Goal: Task Accomplishment & Management: Complete application form

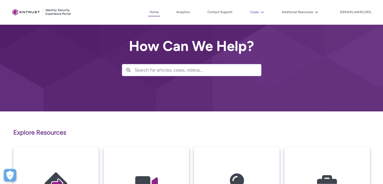
click at [266, 13] on button "Cases" at bounding box center [257, 12] width 17 height 8
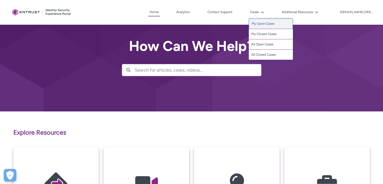
click at [271, 24] on link "My Open Cases" at bounding box center [271, 23] width 44 height 11
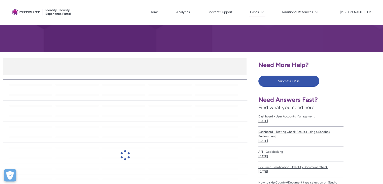
scroll to position [58, 0]
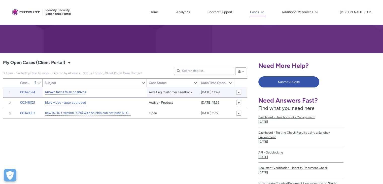
click at [79, 92] on link "Known faces false positives" at bounding box center [65, 91] width 41 height 5
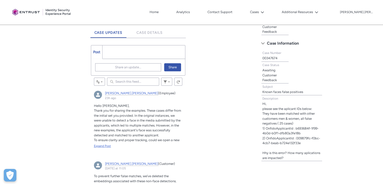
click at [107, 146] on div "Expand Post" at bounding box center [138, 146] width 89 height 5
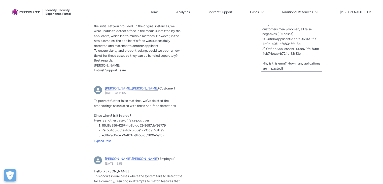
scroll to position [220, 0]
click at [95, 120] on span "Here is another case of false positives:" at bounding box center [122, 121] width 56 height 4
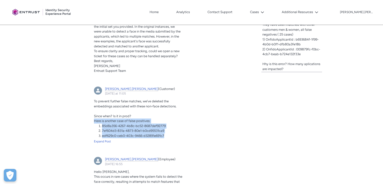
drag, startPoint x: 94, startPoint y: 119, endPoint x: 169, endPoint y: 134, distance: 76.7
click at [169, 134] on div "To prevent further false matches, we’ve deleted the embeddings associated with …" at bounding box center [138, 118] width 89 height 39
copy div "Here is another case of false positives: 85d8a356-4267-4b8c-bc52-8687def92779 7…"
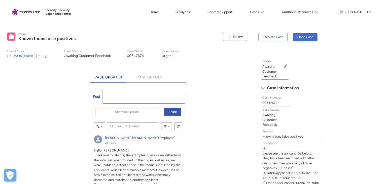
scroll to position [85, 0]
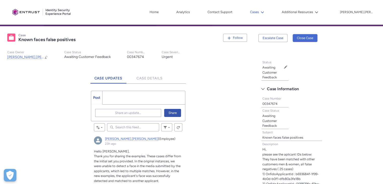
click at [264, 11] on icon at bounding box center [263, 13] width 4 height 4
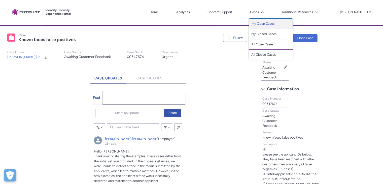
click at [275, 24] on link "My Open Cases" at bounding box center [271, 23] width 44 height 11
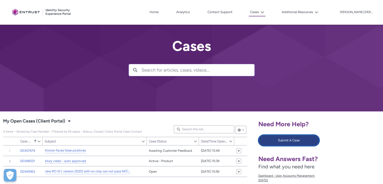
click at [280, 139] on button "Submit A Case" at bounding box center [289, 140] width 61 height 11
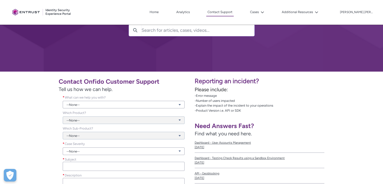
scroll to position [54, 0]
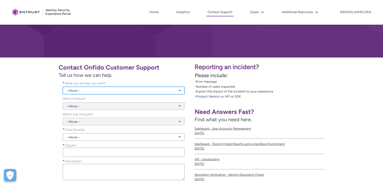
click at [114, 91] on link "--None--" at bounding box center [124, 91] width 122 height 8
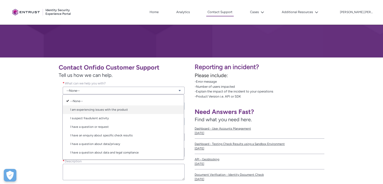
click at [102, 110] on link "I am experiencing issues with the product" at bounding box center [123, 109] width 121 height 9
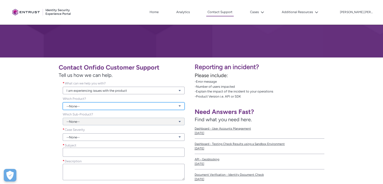
click at [90, 108] on link "--None--" at bounding box center [124, 106] width 122 height 8
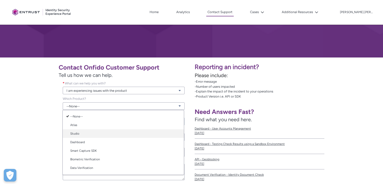
click at [83, 134] on link "Studio" at bounding box center [123, 133] width 121 height 9
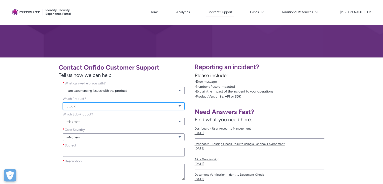
scroll to position [77, 0]
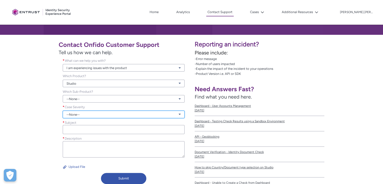
click at [87, 113] on link "--None--" at bounding box center [124, 115] width 122 height 8
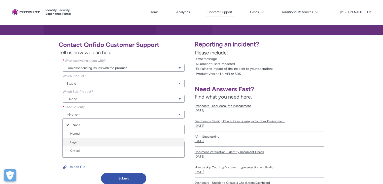
click at [81, 141] on link "Urgent" at bounding box center [123, 142] width 121 height 9
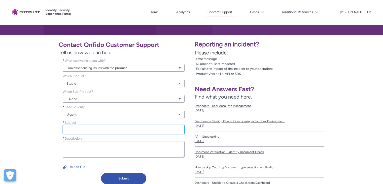
click at [88, 131] on input "Subject *" at bounding box center [124, 129] width 122 height 9
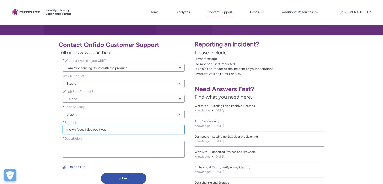
type input "known faces false positives"
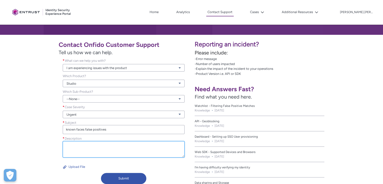
click at [90, 144] on textarea "Description *" at bounding box center [124, 149] width 122 height 16
paste textarea "Here is another case of false positives: 85d8a356-4267-4b8c-bc52-8687def92779 7…"
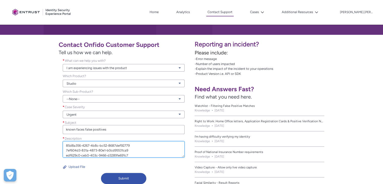
scroll to position [0, 0]
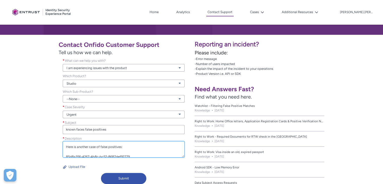
drag, startPoint x: 89, startPoint y: 147, endPoint x: 74, endPoint y: 146, distance: 15.9
click at [74, 146] on textarea "Here is another case of false positives: 85d8a356-4267-4b8c-bc52-8687def92779 7…" at bounding box center [124, 149] width 122 height 16
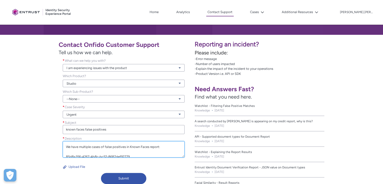
scroll to position [15, 0]
click at [141, 153] on textarea "We have multiple cases of false positives in Known Faces report: 85d8a356-4267-…" at bounding box center [124, 149] width 122 height 16
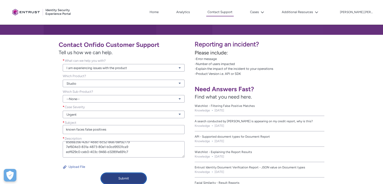
type textarea "We have multiple cases of false positives in Known Faces report: 85d8a356-4267-…"
click at [131, 177] on button "Submit" at bounding box center [123, 178] width 45 height 11
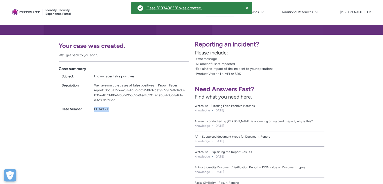
drag, startPoint x: 113, startPoint y: 109, endPoint x: 87, endPoint y: 112, distance: 26.8
click at [87, 112] on div "Case summary Subject: known faces false positives Description: We have multiple…" at bounding box center [124, 88] width 130 height 54
copy div "00349638"
click at [264, 11] on lightning-icon at bounding box center [261, 12] width 5 height 4
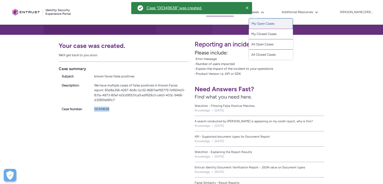
click at [276, 22] on link "My Open Cases" at bounding box center [271, 23] width 44 height 11
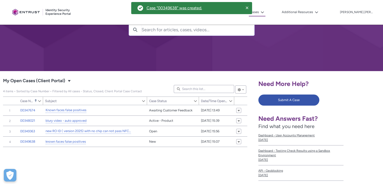
scroll to position [40, 0]
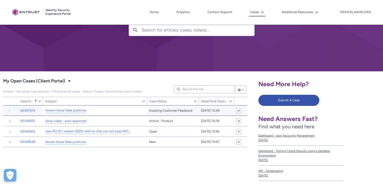
click at [99, 110] on div "Known faces false positives" at bounding box center [90, 110] width 90 height 6
click at [78, 109] on link "Known faces false positives" at bounding box center [66, 110] width 41 height 5
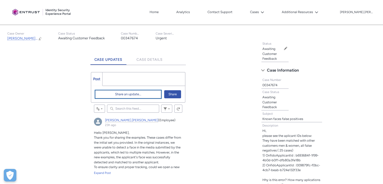
click at [121, 96] on span "Share an update..." at bounding box center [128, 94] width 26 height 8
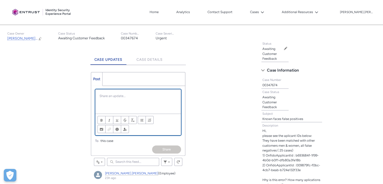
scroll to position [33, 0]
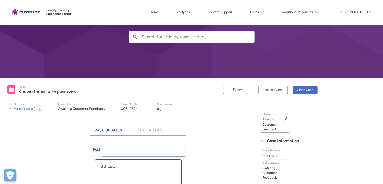
paste div "Chatter Publisher"
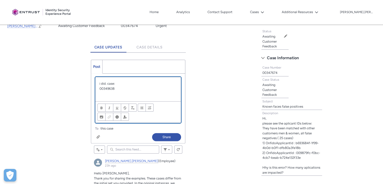
scroll to position [117, 0]
click at [162, 136] on button "Share" at bounding box center [166, 137] width 29 height 8
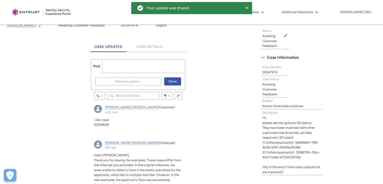
click at [264, 12] on icon at bounding box center [262, 12] width 3 height 2
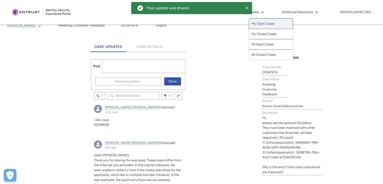
click at [276, 24] on link "My Open Cases" at bounding box center [271, 23] width 44 height 11
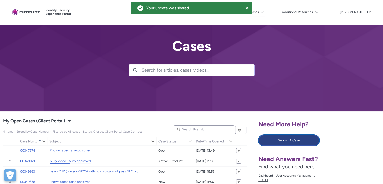
click at [274, 139] on button "Submit A Case" at bounding box center [289, 140] width 61 height 11
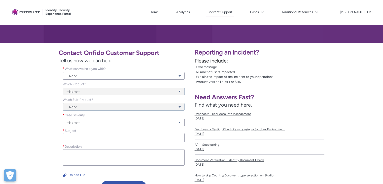
scroll to position [69, 0]
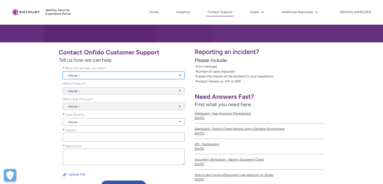
click at [120, 76] on link "--None--" at bounding box center [124, 76] width 122 height 8
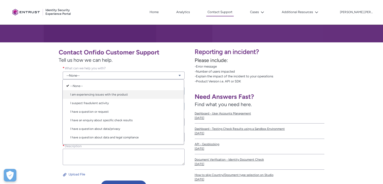
click at [93, 93] on link "I am experiencing issues with the product" at bounding box center [123, 94] width 121 height 9
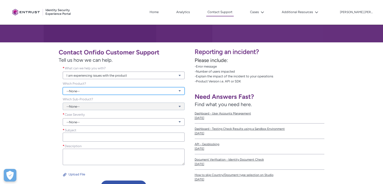
click at [85, 91] on link "--None--" at bounding box center [124, 91] width 122 height 8
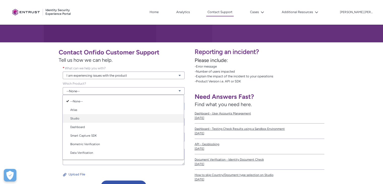
click at [80, 116] on link "Studio" at bounding box center [123, 118] width 121 height 9
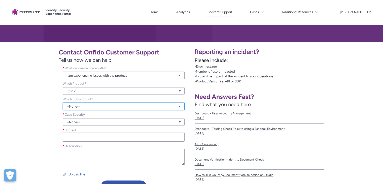
click at [86, 106] on link "--None--" at bounding box center [124, 107] width 122 height 8
drag, startPoint x: 86, startPoint y: 106, endPoint x: 77, endPoint y: 106, distance: 9.6
click at [77, 106] on link "--None--" at bounding box center [124, 107] width 122 height 8
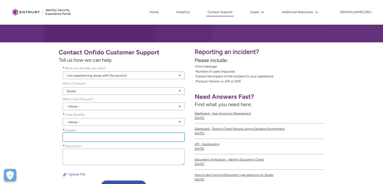
click at [78, 135] on input "Subject *" at bounding box center [124, 137] width 122 height 9
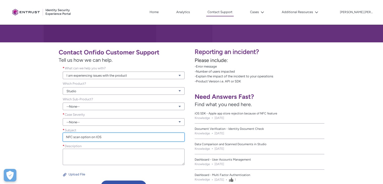
type input "NFC scan option on IOS"
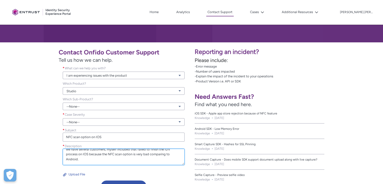
scroll to position [11, 0]
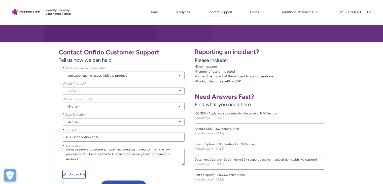
type textarea "we have several customers, myself included that failed to finish the IDV proces…"
click at [78, 174] on button "Upload File" at bounding box center [74, 174] width 23 height 8
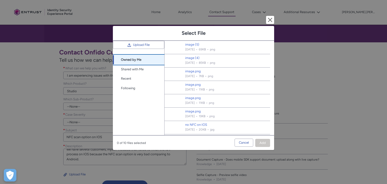
click at [139, 62] on link "Owned by Me" at bounding box center [138, 60] width 51 height 10
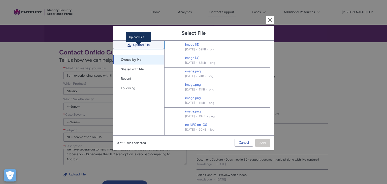
click at [143, 49] on span "Upload File" at bounding box center [141, 45] width 17 height 8
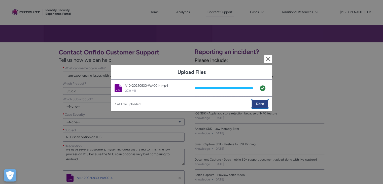
click at [262, 103] on span "Done" at bounding box center [260, 104] width 8 height 8
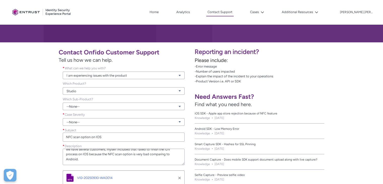
scroll to position [147, 0]
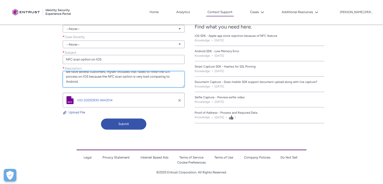
click at [83, 83] on textarea "we have several customers, myself included that failed to finish the IDV proces…" at bounding box center [124, 79] width 122 height 16
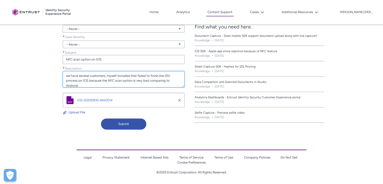
scroll to position [0, 0]
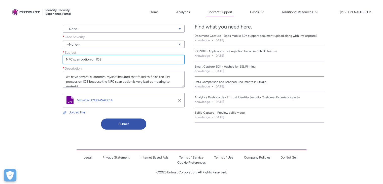
type textarea "we have several customers, myself included that failed to finish the IDV proces…"
click at [66, 60] on input "NFC scan option on IOS" at bounding box center [124, 59] width 122 height 9
click at [104, 60] on input "NFC scan option on IOS" at bounding box center [124, 59] width 122 height 9
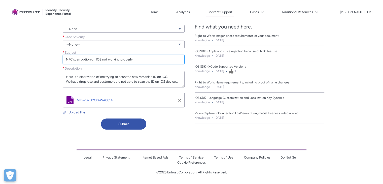
type input "NFC scan option on IOS not working properly"
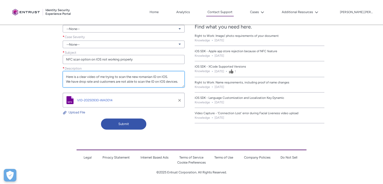
click at [91, 77] on textarea "we have several customers, myself included that failed to finish the IDV proces…" at bounding box center [124, 79] width 122 height 16
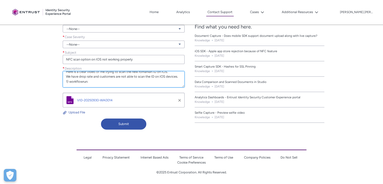
paste textarea "ecacc52a-6e3b-41b4-85dd-626fad487648"
click at [70, 79] on textarea "we have several customers, myself included that failed to finish the IDV proces…" at bounding box center [124, 79] width 122 height 16
click at [163, 80] on textarea "we have several customers, myself included that failed to finish the IDV proces…" at bounding box center [124, 79] width 122 height 16
click at [78, 79] on textarea "we have several customers, myself included that failed to finish the IDV proces…" at bounding box center [124, 79] width 122 height 16
click at [79, 85] on textarea "we have several customers, myself included that failed to finish the IDV proces…" at bounding box center [124, 79] width 122 height 16
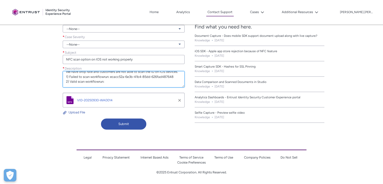
paste textarea "f1069c2a-30a7-4f3b-adf6-52be29053fbb"
click at [85, 77] on textarea "we have several customers, myself included that failed to finish the IDV proces…" at bounding box center [124, 79] width 122 height 16
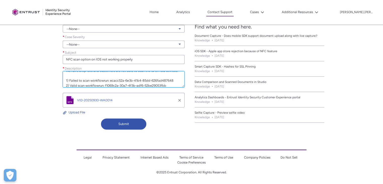
scroll to position [35, 0]
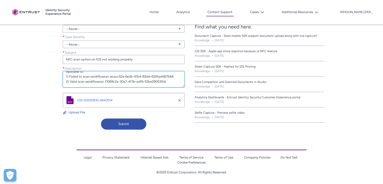
paste textarea "724bbbc5-0664-4032-a5c8-37855a9d6c16"
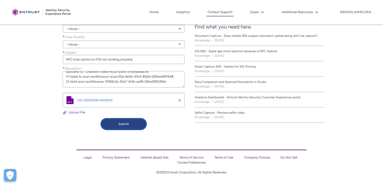
type textarea "we have several customers, myself included that failed to finish the IDV proces…"
click at [131, 123] on button "Submit" at bounding box center [123, 123] width 45 height 11
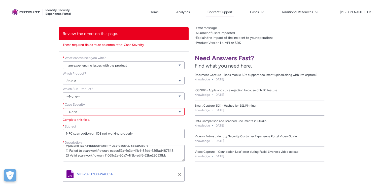
scroll to position [108, 0]
click at [126, 113] on link "--None--" at bounding box center [124, 112] width 122 height 8
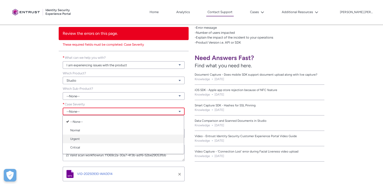
click at [87, 136] on link "Urgent" at bounding box center [123, 139] width 121 height 9
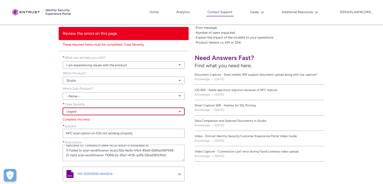
scroll to position [181, 0]
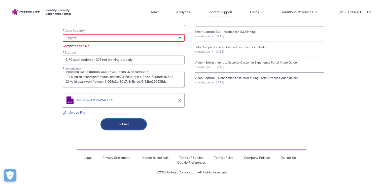
click at [124, 124] on button "Submit" at bounding box center [123, 124] width 45 height 11
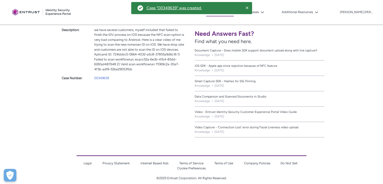
scroll to position [131, 0]
drag, startPoint x: 111, startPoint y: 76, endPoint x: 91, endPoint y: 80, distance: 20.2
click at [91, 80] on div "00349639" at bounding box center [140, 78] width 98 height 7
copy link "00349639"
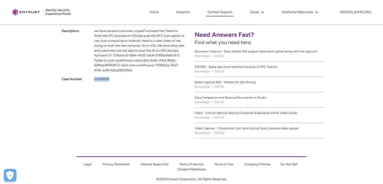
click at [154, 99] on div "Your case was created. We’ll get back to you soon. Case summary Subject: NFC sc…" at bounding box center [96, 60] width 192 height 161
